Goal: Task Accomplishment & Management: Manage account settings

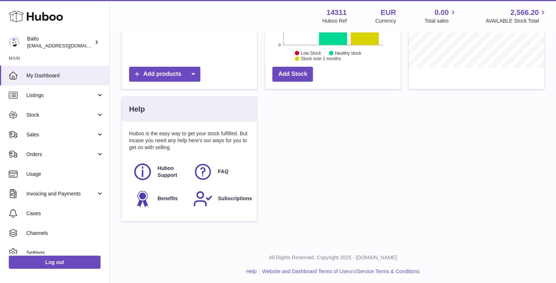
scroll to position [215, 0]
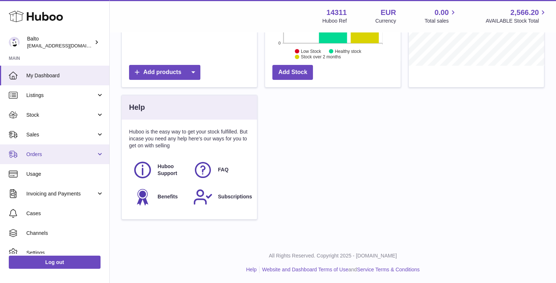
click at [68, 155] on span "Orders" at bounding box center [61, 154] width 70 height 7
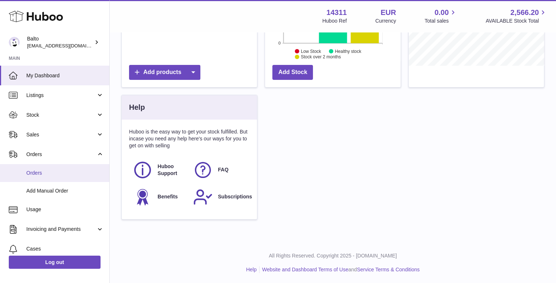
click at [63, 174] on span "Orders" at bounding box center [64, 173] width 77 height 7
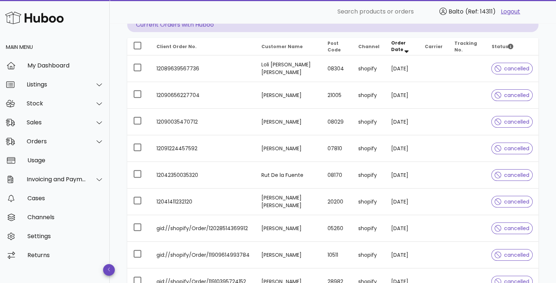
scroll to position [50, 0]
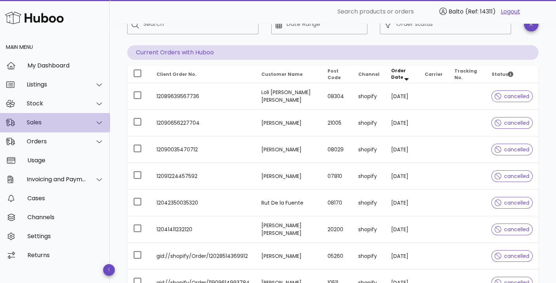
click at [84, 126] on div "Sales" at bounding box center [55, 122] width 110 height 19
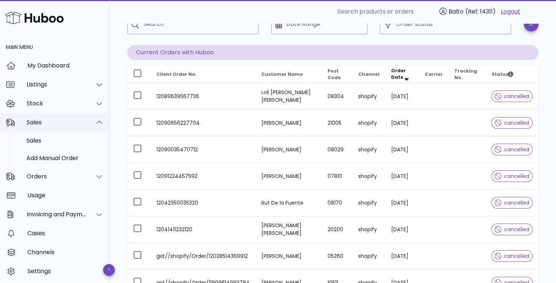
click at [86, 126] on div at bounding box center [95, 123] width 18 height 18
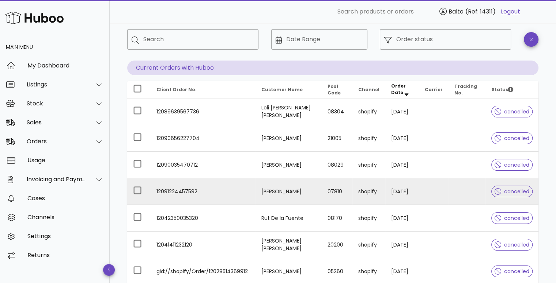
scroll to position [0, 0]
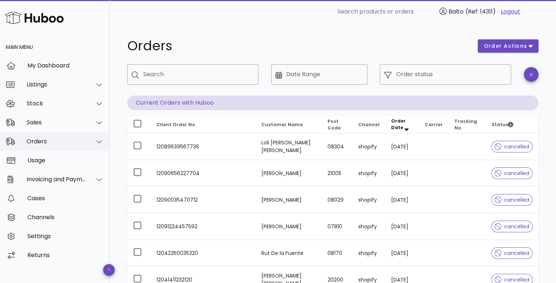
click at [66, 142] on div "Orders" at bounding box center [57, 141] width 60 height 7
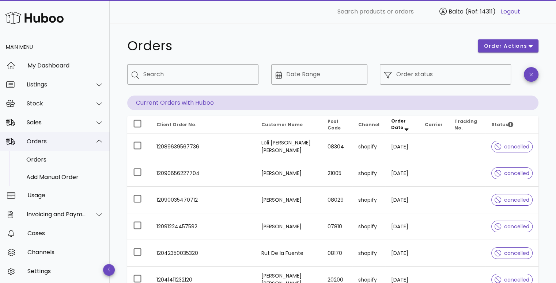
click at [66, 142] on div "Orders" at bounding box center [57, 141] width 60 height 7
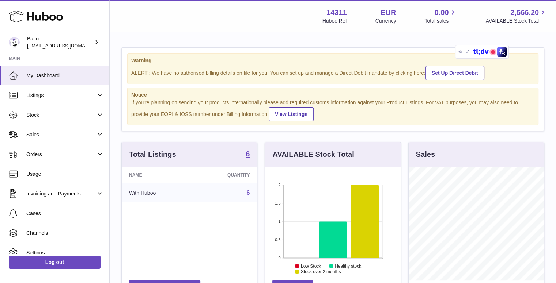
scroll to position [114, 136]
click at [48, 157] on span "Orders" at bounding box center [61, 154] width 70 height 7
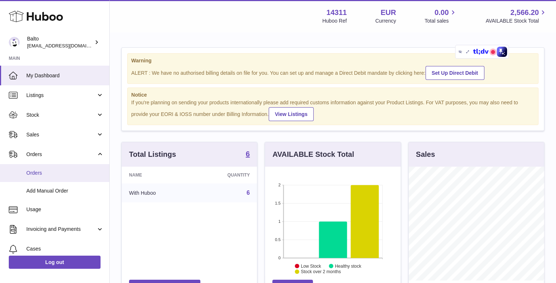
click at [41, 179] on link "Orders" at bounding box center [54, 173] width 109 height 18
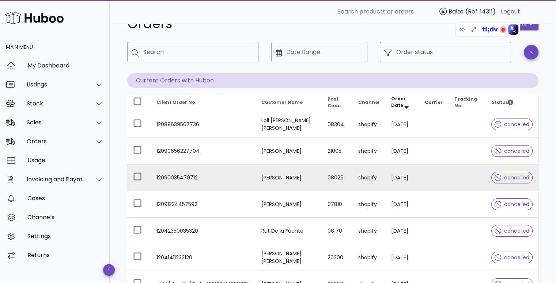
scroll to position [73, 0]
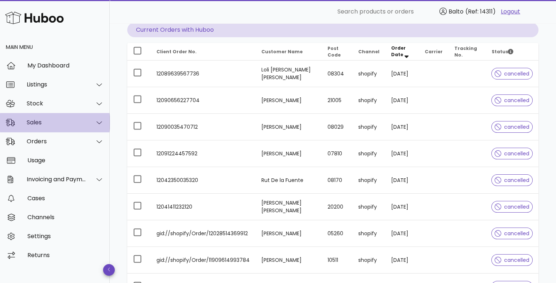
click at [65, 126] on div "Sales" at bounding box center [57, 122] width 60 height 7
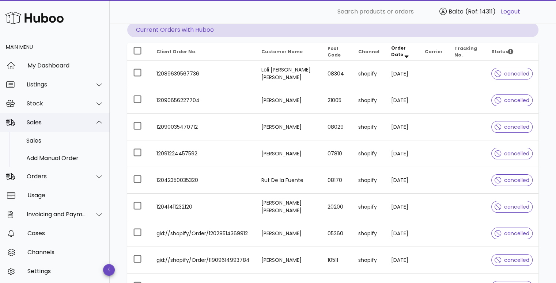
click at [65, 126] on div "Sales" at bounding box center [57, 122] width 60 height 7
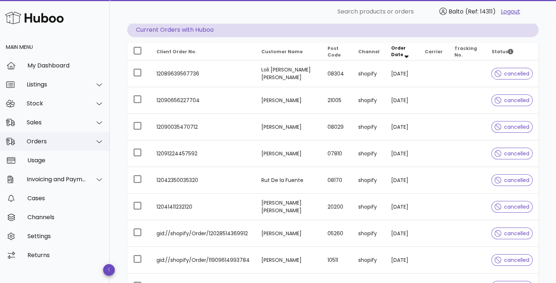
click at [64, 138] on div "Orders" at bounding box center [57, 141] width 60 height 7
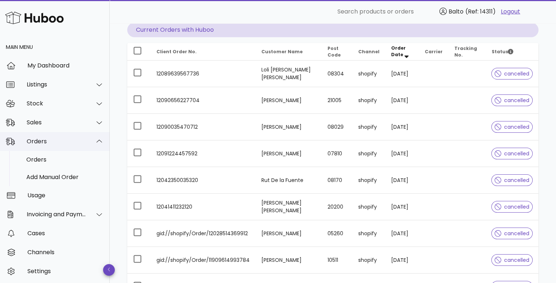
click at [64, 138] on div "Orders" at bounding box center [57, 141] width 60 height 7
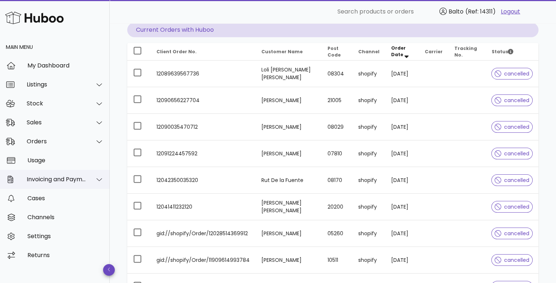
click at [67, 179] on div "Invoicing and Payments" at bounding box center [57, 179] width 60 height 7
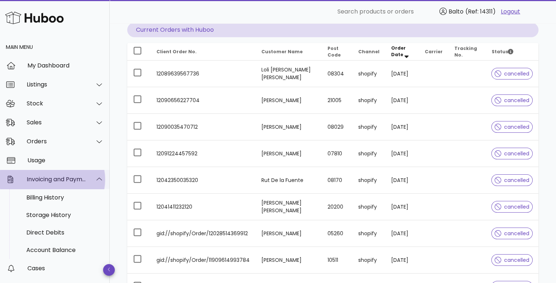
click at [67, 179] on div "Invoicing and Payments" at bounding box center [57, 179] width 60 height 7
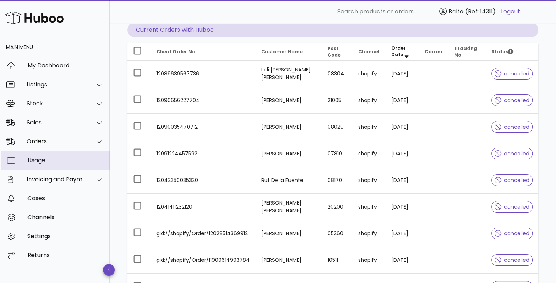
click at [59, 158] on div "Usage" at bounding box center [65, 160] width 76 height 7
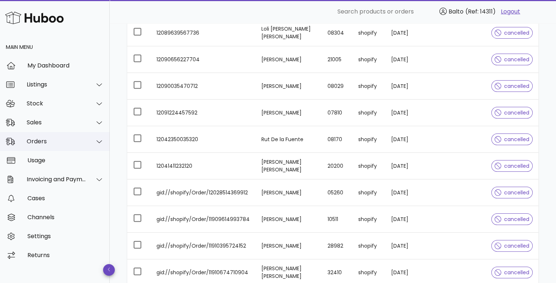
scroll to position [146, 0]
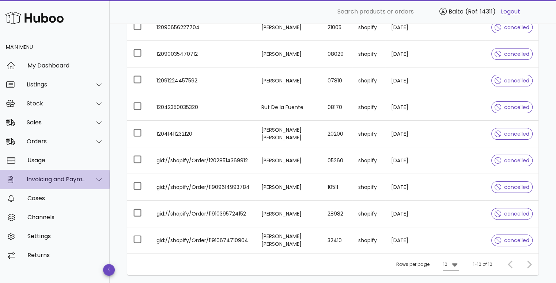
click at [60, 180] on div "Invoicing and Payments" at bounding box center [57, 179] width 60 height 7
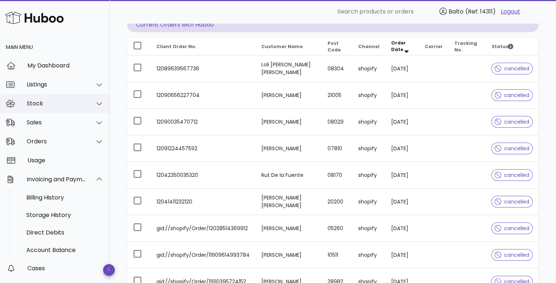
scroll to position [73, 0]
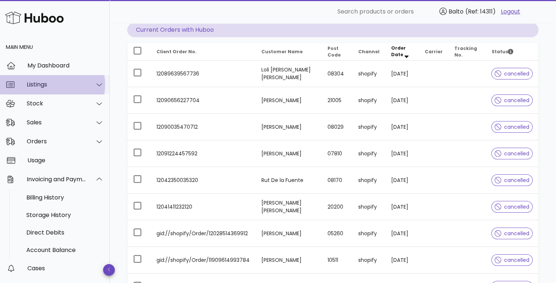
click at [64, 82] on div "Listings" at bounding box center [57, 84] width 60 height 7
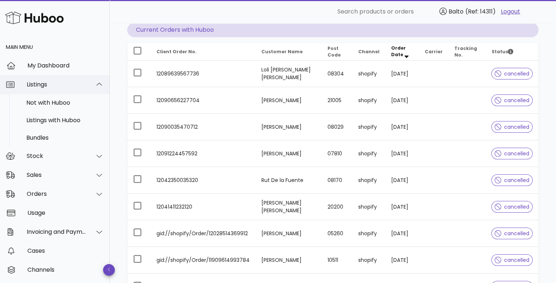
click at [64, 82] on div "Listings" at bounding box center [57, 84] width 60 height 7
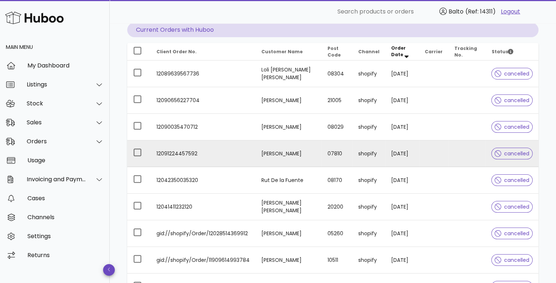
scroll to position [0, 0]
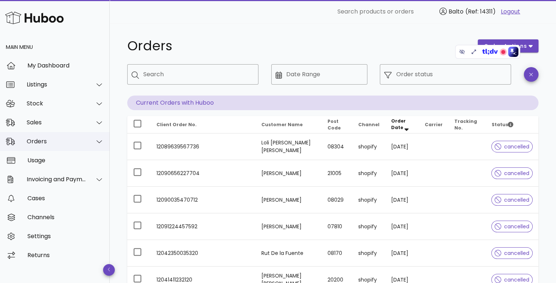
click at [46, 148] on div "Orders" at bounding box center [55, 141] width 110 height 19
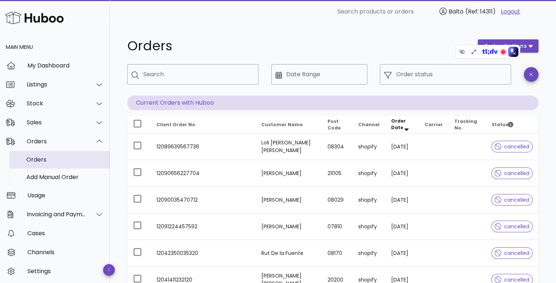
click at [49, 157] on div "Orders" at bounding box center [64, 159] width 77 height 7
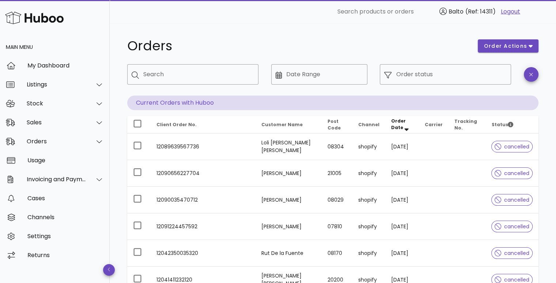
click at [293, 62] on div "​ Date Range" at bounding box center [319, 80] width 105 height 40
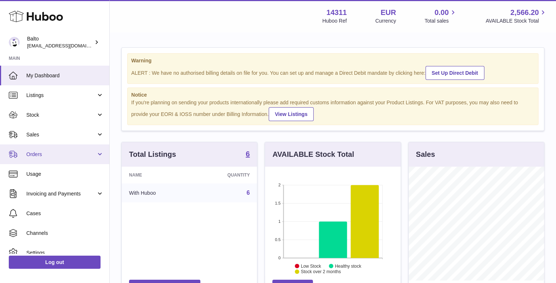
click at [53, 151] on span "Orders" at bounding box center [61, 154] width 70 height 7
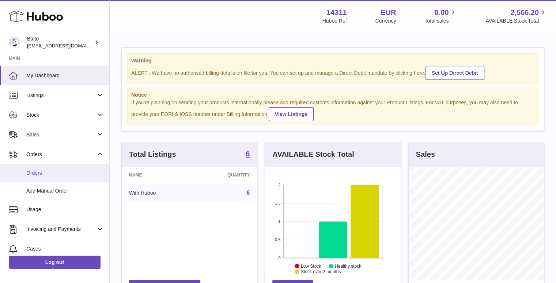
click at [52, 172] on span "Orders" at bounding box center [64, 173] width 77 height 7
